Goal: Information Seeking & Learning: Learn about a topic

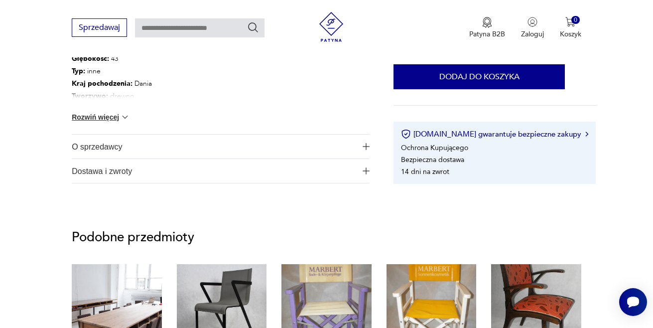
scroll to position [619, 0]
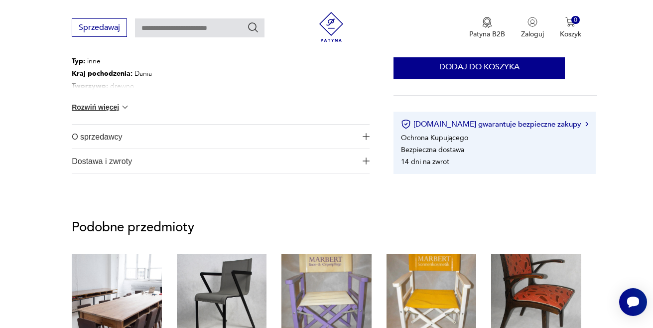
click at [364, 133] on img "button" at bounding box center [366, 136] width 7 height 7
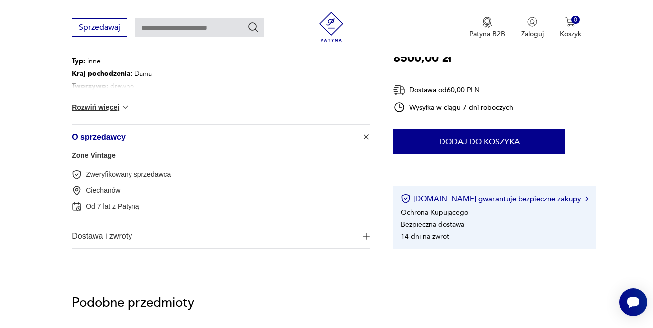
click at [89, 151] on link "Zone Vintage" at bounding box center [94, 155] width 44 height 8
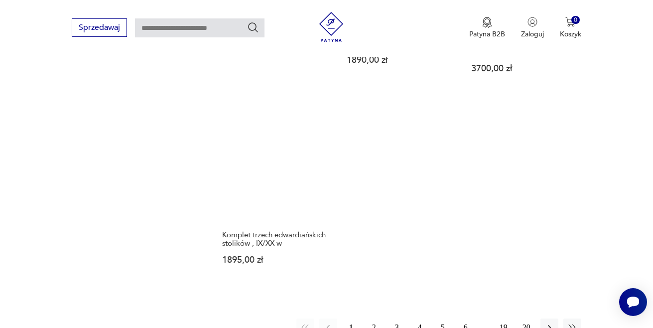
scroll to position [1350, 0]
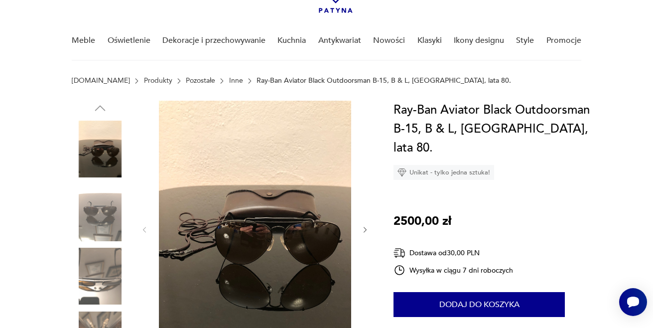
scroll to position [49, 0]
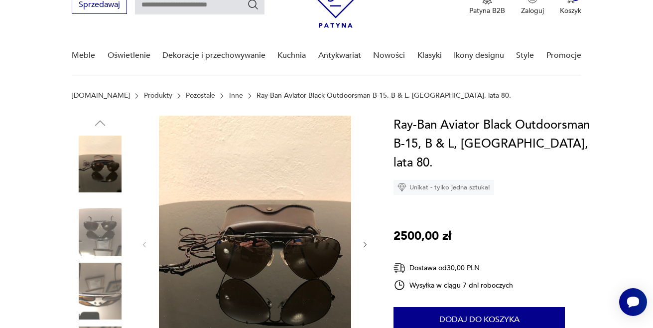
click at [365, 242] on icon "button" at bounding box center [365, 245] width 8 height 8
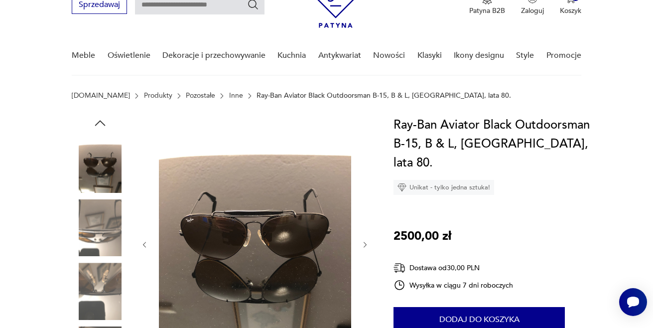
click at [365, 242] on icon "button" at bounding box center [365, 245] width 3 height 6
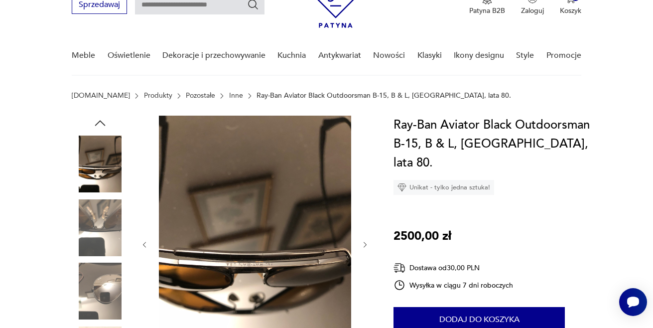
click at [368, 242] on icon "button" at bounding box center [365, 245] width 8 height 8
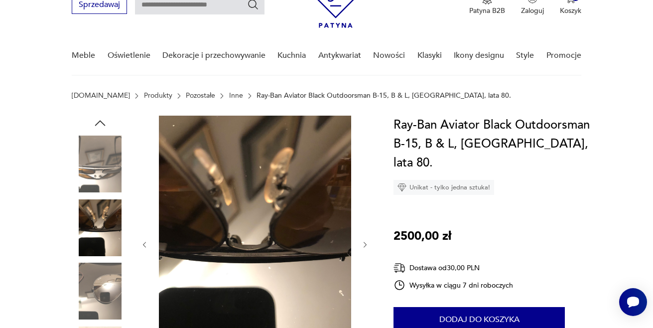
click at [368, 242] on icon "button" at bounding box center [365, 245] width 8 height 8
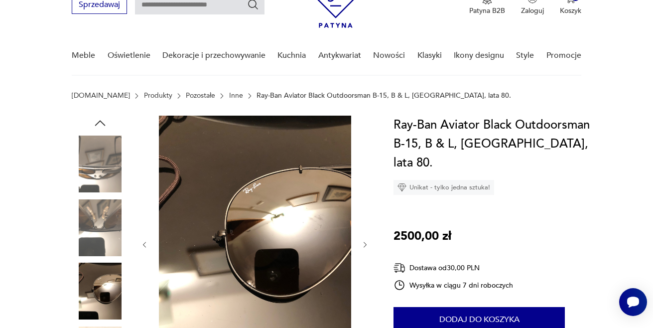
click at [368, 242] on icon "button" at bounding box center [365, 245] width 8 height 8
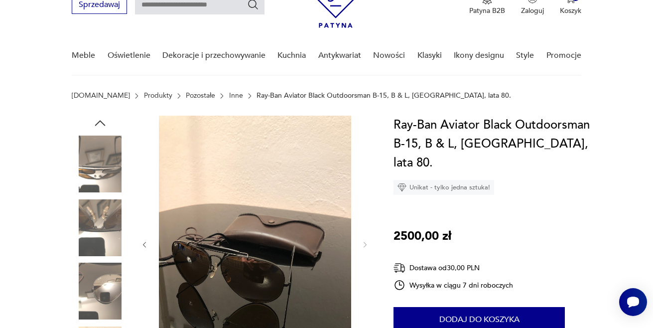
click at [368, 242] on icon "button" at bounding box center [365, 245] width 8 height 8
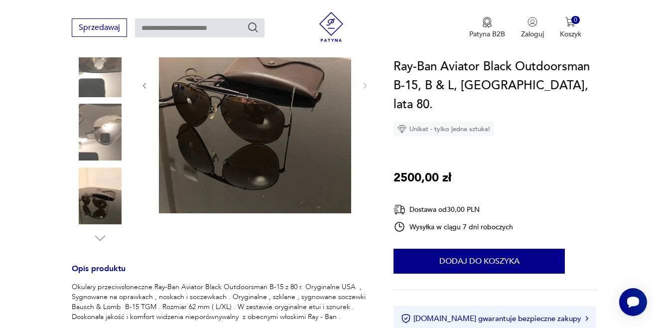
scroll to position [677, 0]
